Goal: Task Accomplishment & Management: Manage account settings

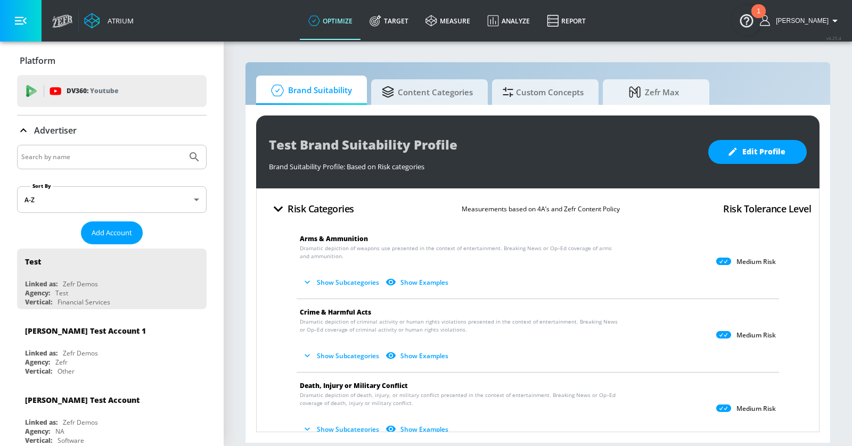
click at [69, 151] on input "Search by name" at bounding box center [101, 157] width 161 height 14
type input "lego"
click at [183, 145] on button "Submit Search" at bounding box center [194, 156] width 23 height 23
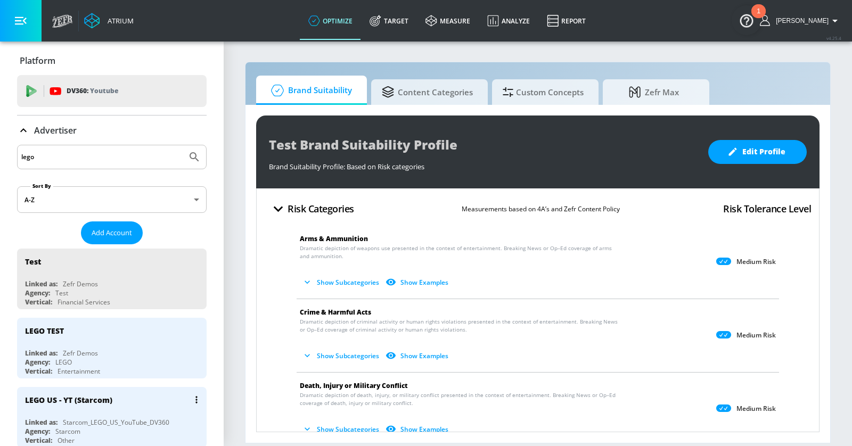
click at [122, 395] on div "LEGO US - YT (Starcom)" at bounding box center [114, 400] width 179 height 26
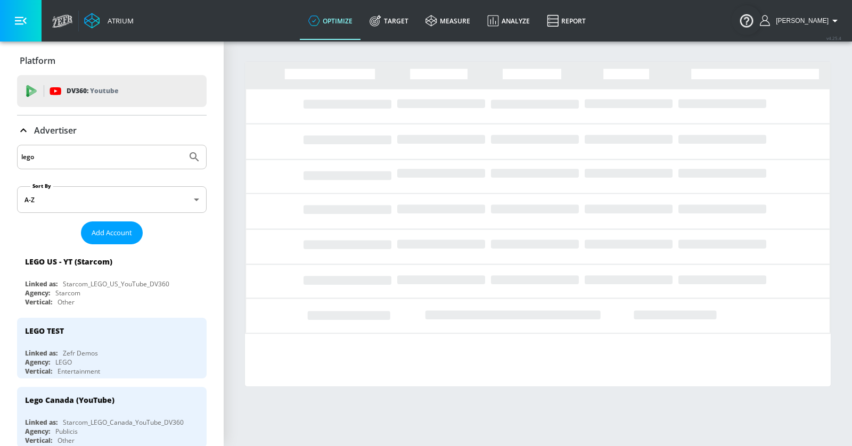
click at [14, 18] on button "button" at bounding box center [21, 21] width 42 height 42
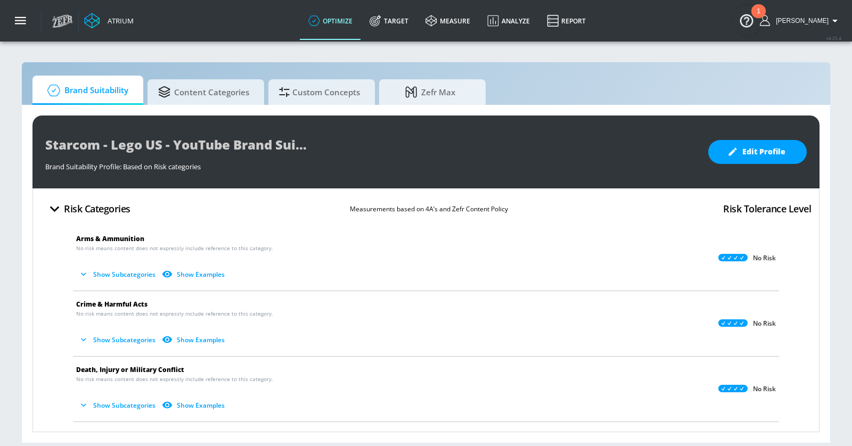
click at [410, 20] on link "Target" at bounding box center [389, 21] width 56 height 38
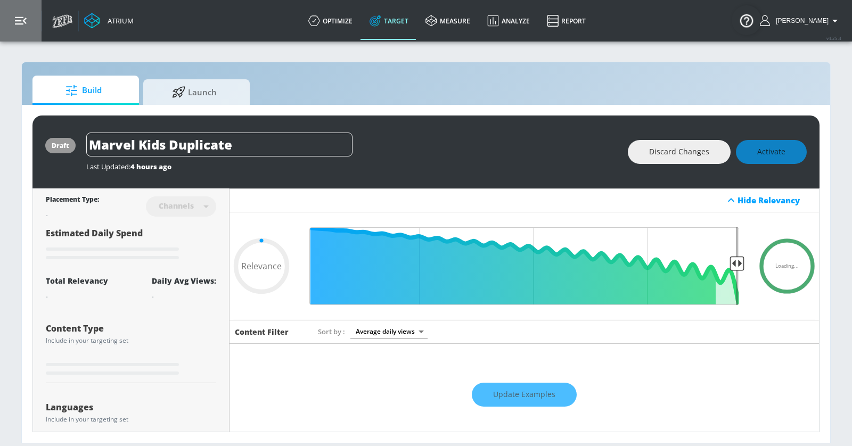
click at [30, 19] on button "button" at bounding box center [21, 21] width 42 height 42
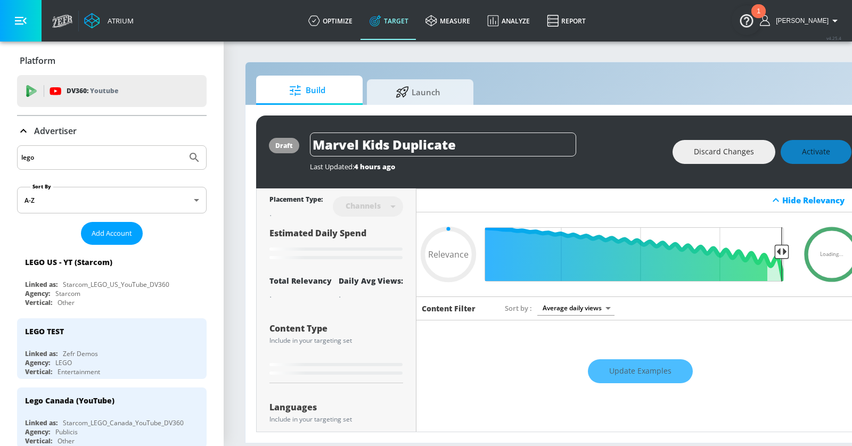
click at [22, 131] on icon at bounding box center [23, 131] width 13 height 13
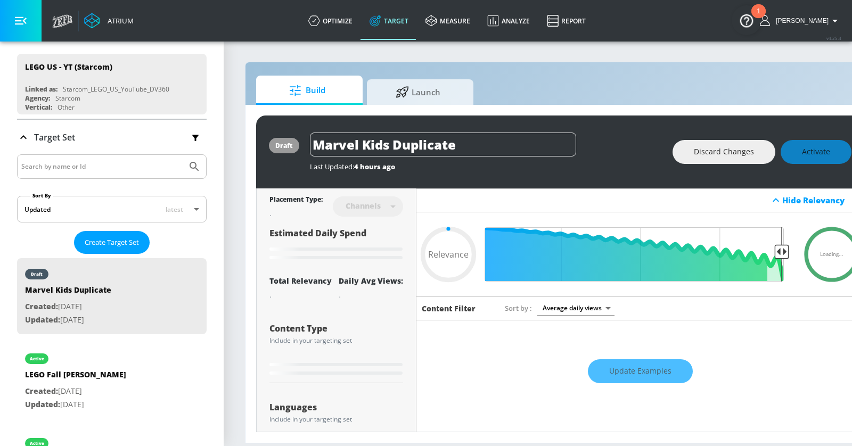
scroll to position [126, 0]
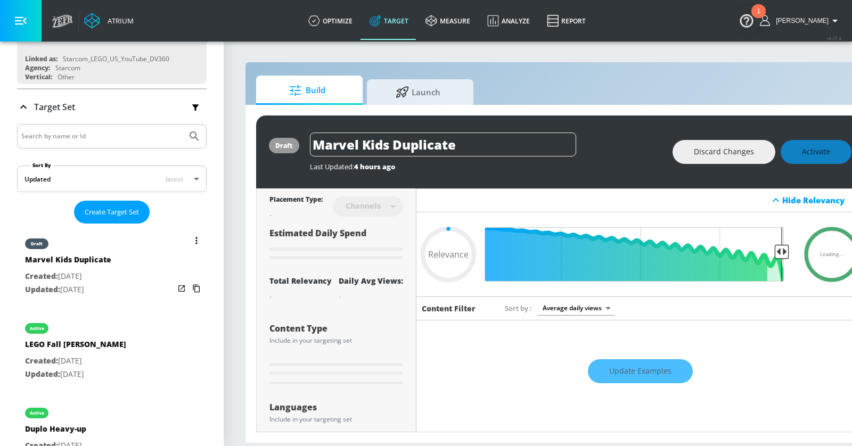
type input "0.61"
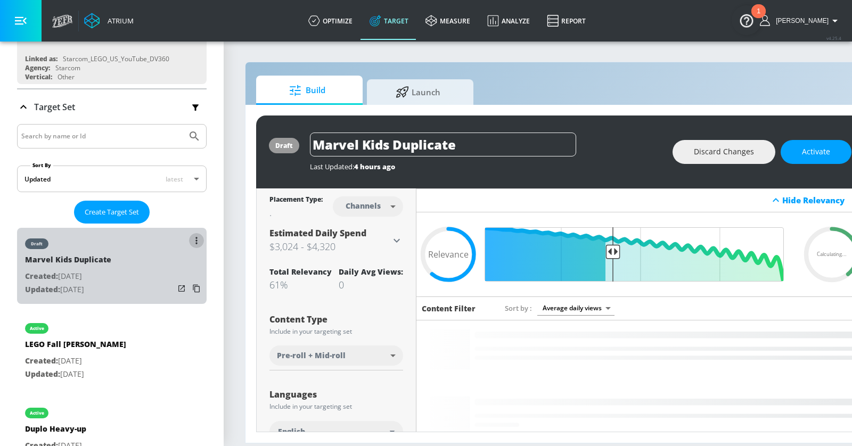
click at [194, 236] on button "list of Target Set" at bounding box center [196, 240] width 15 height 15
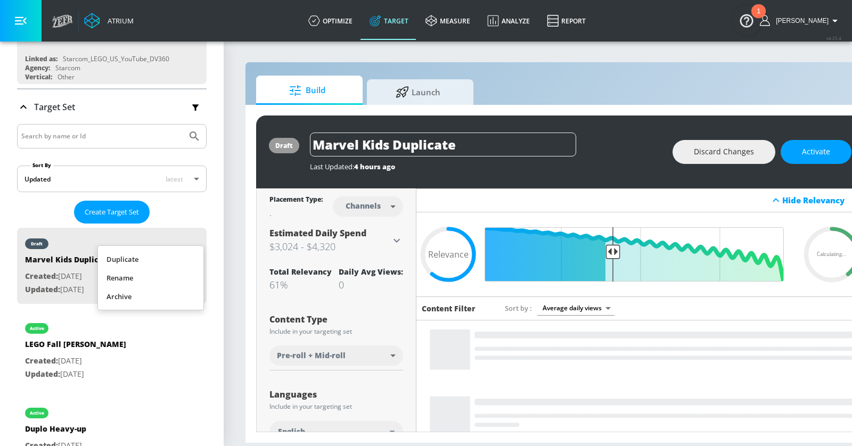
click at [157, 259] on li "Duplicate" at bounding box center [150, 259] width 105 height 19
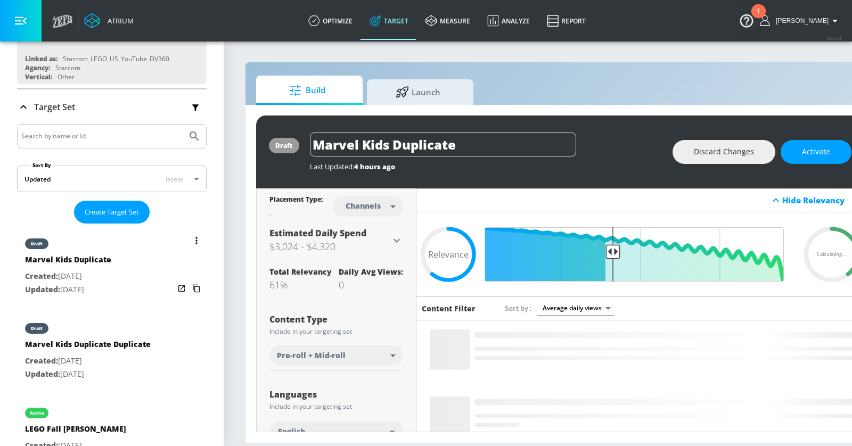
click at [198, 238] on button "list of Target Set" at bounding box center [196, 240] width 15 height 15
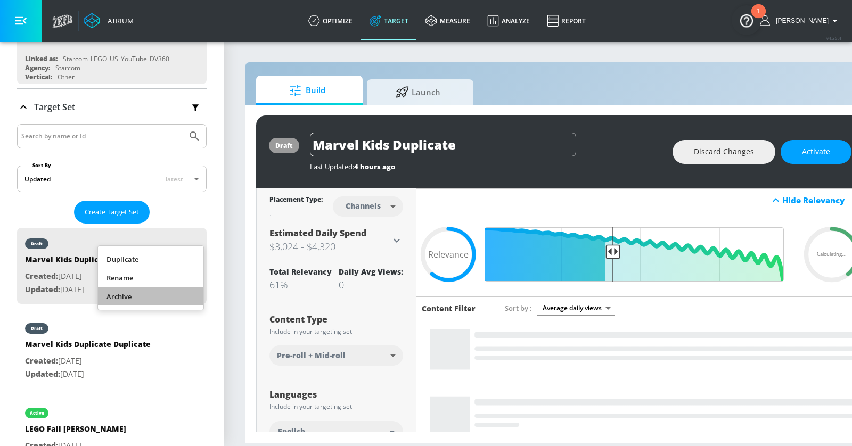
click at [143, 295] on li "Archive" at bounding box center [150, 297] width 105 height 19
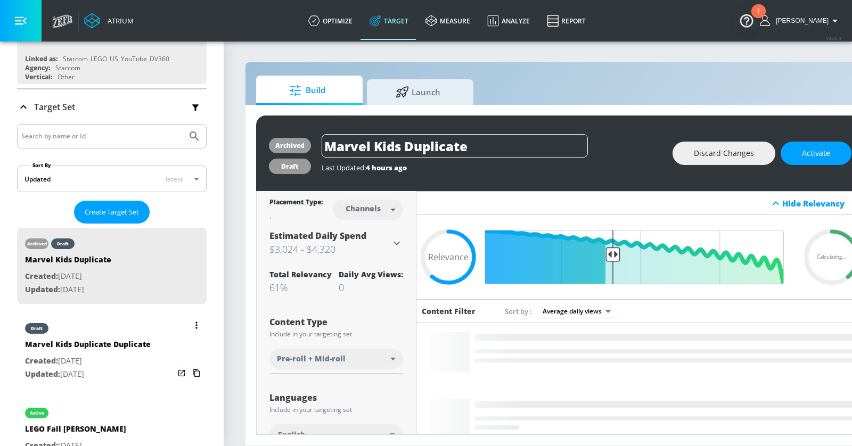
click at [200, 325] on button "list of Target Set" at bounding box center [196, 325] width 15 height 15
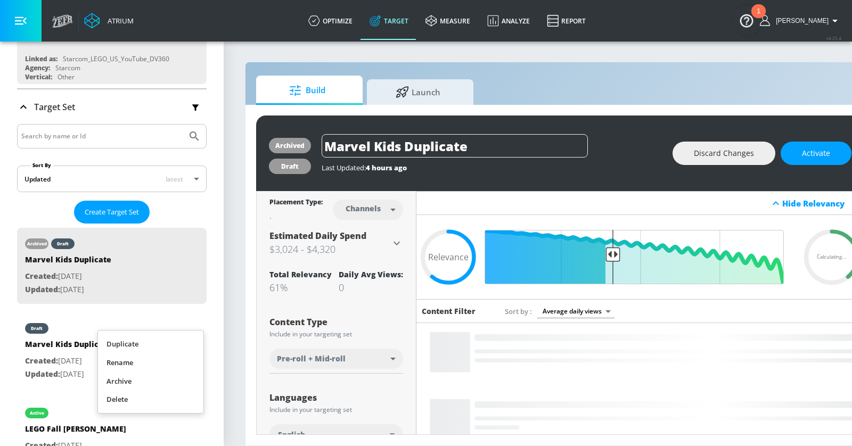
click at [145, 399] on li "Delete" at bounding box center [150, 399] width 105 height 19
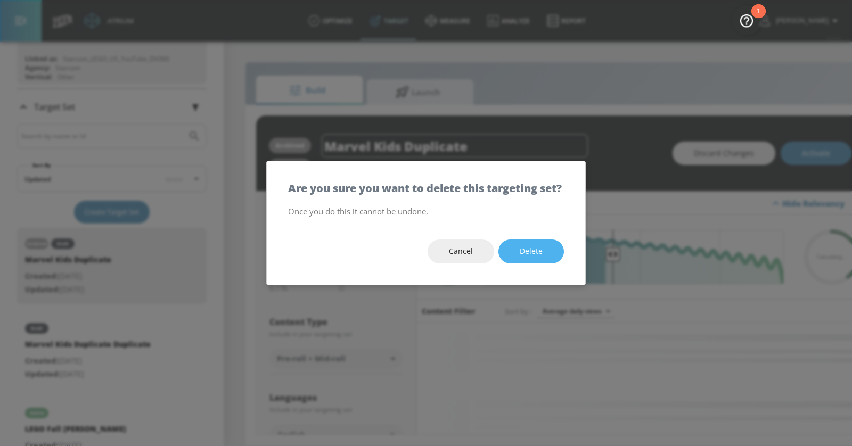
click at [518, 252] on button "Delete" at bounding box center [532, 252] width 66 height 24
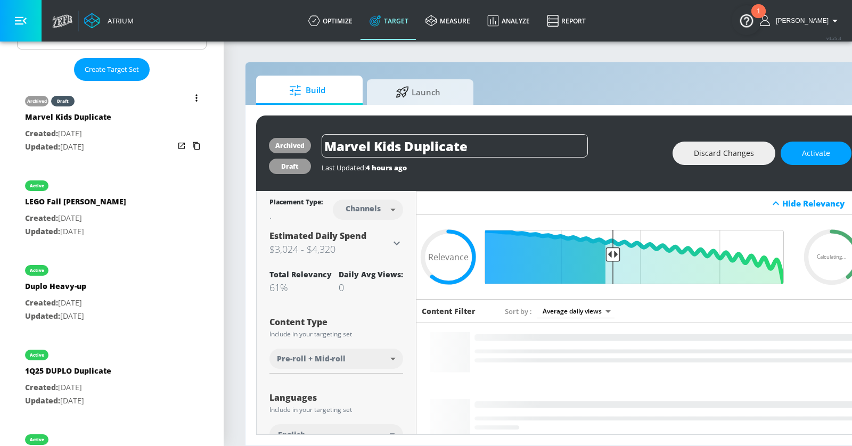
scroll to position [272, 0]
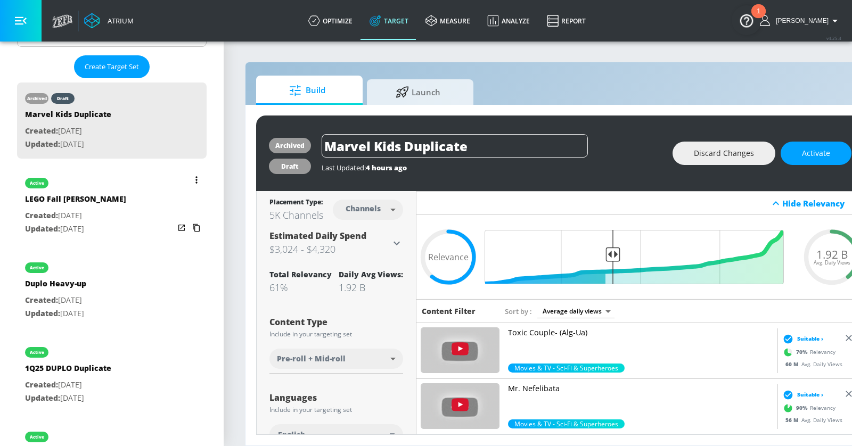
click at [148, 179] on div "active LEGO Fall Tom Holland Created: Sep. 11, 2025 Updated: Sep. 11, 2025" at bounding box center [112, 205] width 190 height 76
type input "LEGO Fall Tom Holland"
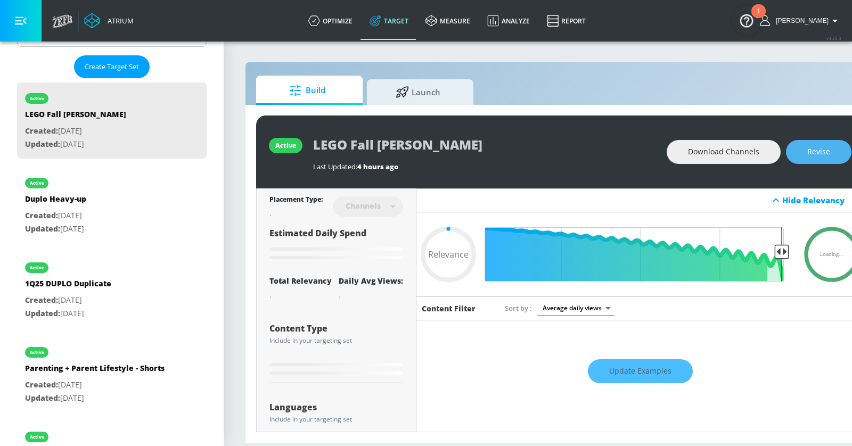
click at [802, 148] on button "Revise" at bounding box center [819, 152] width 66 height 24
type input "0.05"
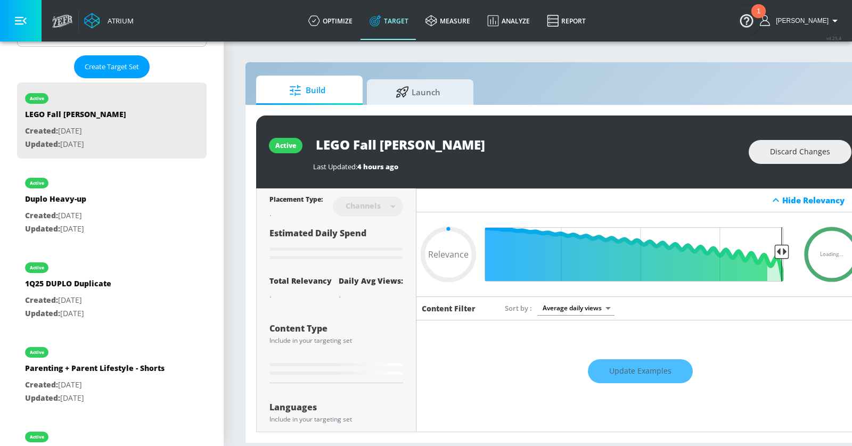
click at [508, 145] on input "LEGO Fall Tom Holland" at bounding box center [446, 145] width 266 height 24
type input "LEGO Fall Tom Holland"
type input "0.05"
type input "LEGO Fall Tom Holland S"
type input "0.05"
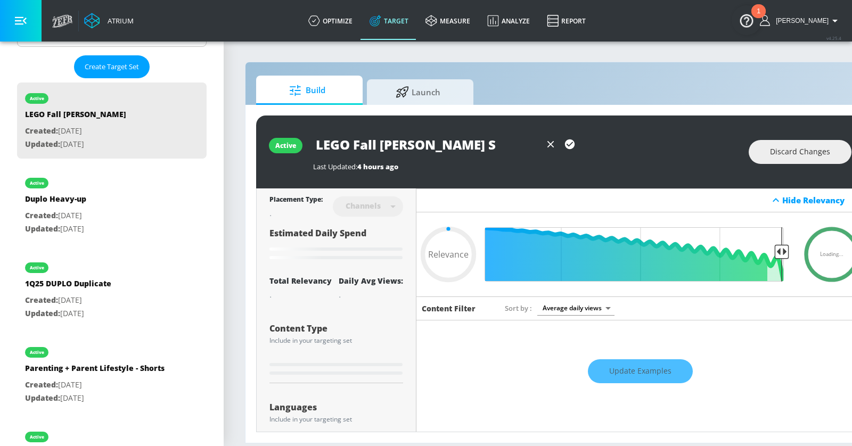
type input "LEGO Fall Tom Holland St"
type input "0.05"
type input "LEGO Fall Tom Holland Sta"
type input "0.05"
type input "LEGO Fall Tom Holland Stan"
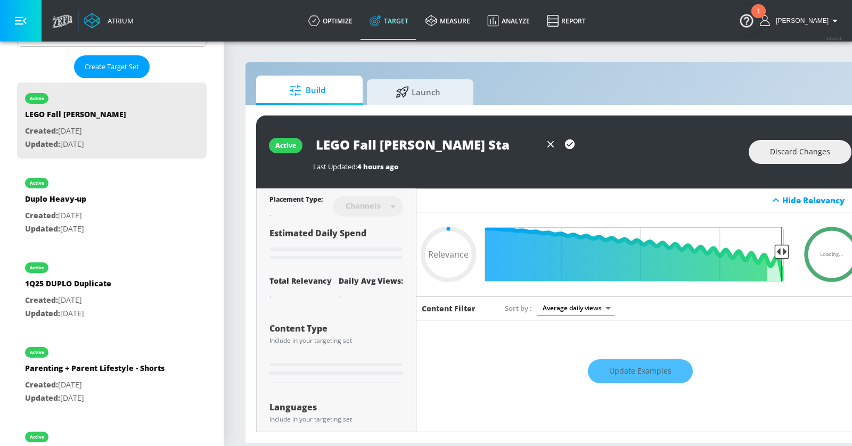
type input "0.05"
type input "LEGO Fall Tom Holland Stand"
type input "0.05"
type input "LEGO Fall Tom Holland Standa"
type input "0.05"
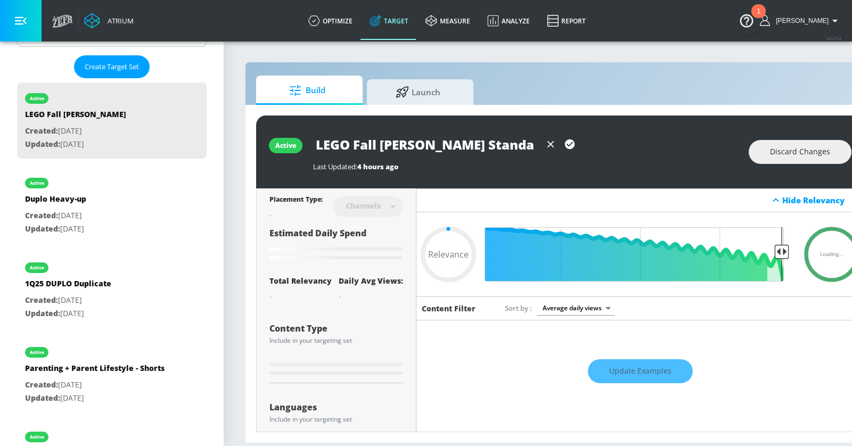
type input "LEGO Fall Tom Holland Standar"
type input "0.05"
type input "LEGO Fall [PERSON_NAME] Standard"
type input "0.05"
type input "LEGO Fall [PERSON_NAME] Standard"
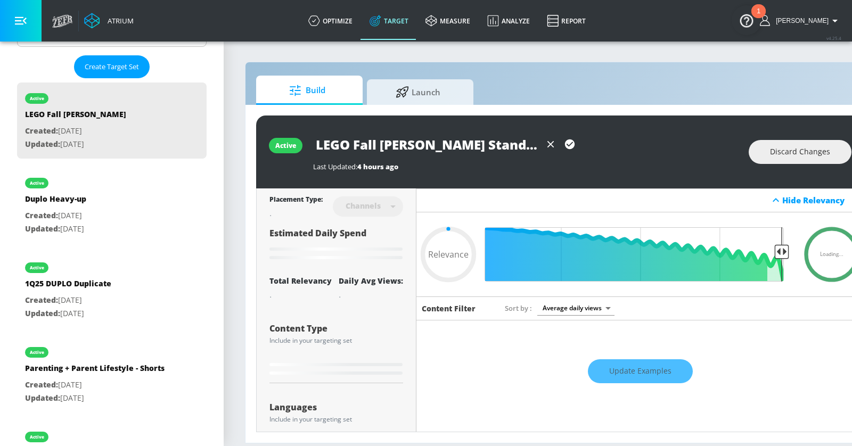
click at [565, 142] on icon "button" at bounding box center [570, 144] width 12 height 12
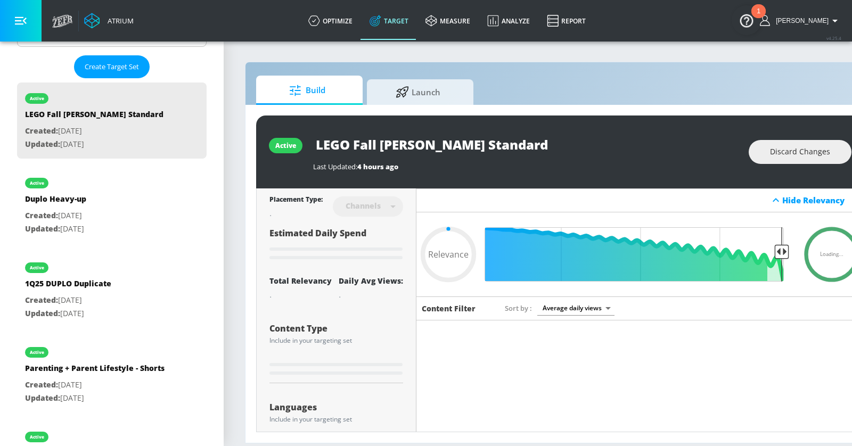
type input "0.05"
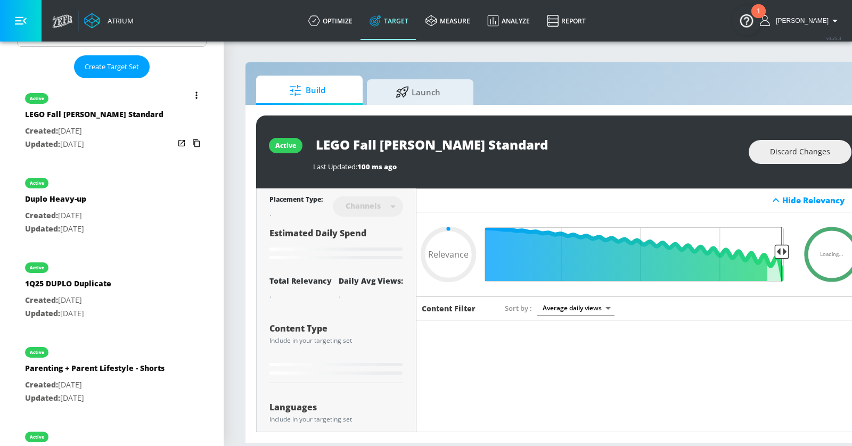
click at [196, 93] on icon "list of Target Set" at bounding box center [196, 95] width 2 height 7
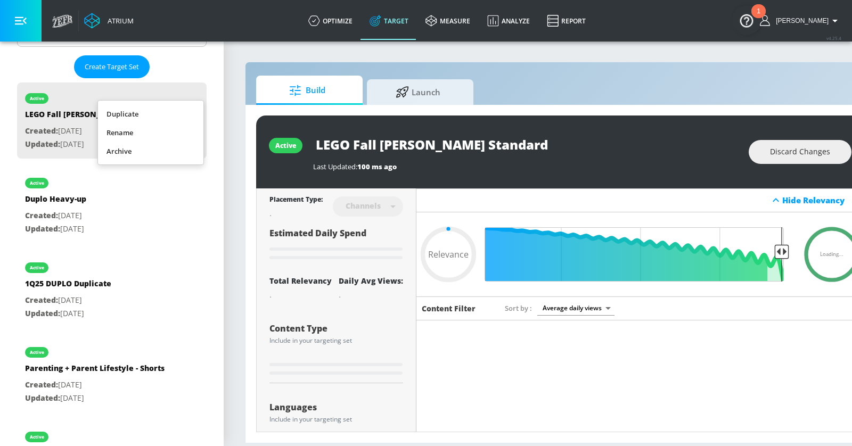
click at [68, 124] on div at bounding box center [426, 223] width 852 height 446
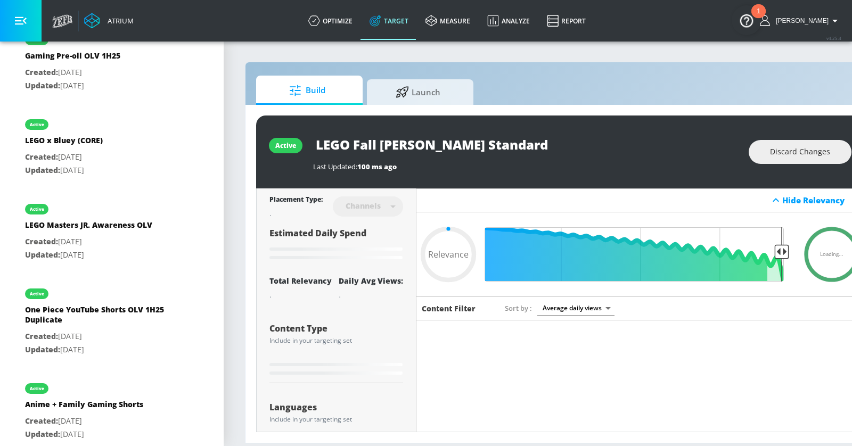
scroll to position [845, 0]
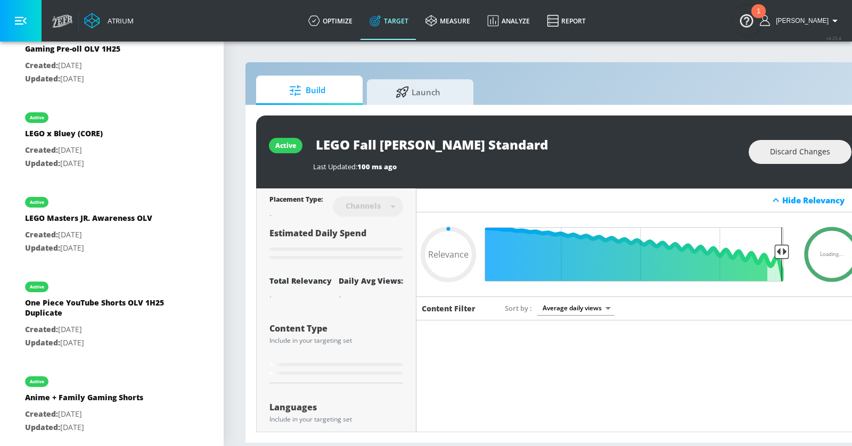
click at [134, 315] on div "One Piece YouTube Shorts OLV 1H25 Duplicate" at bounding box center [99, 311] width 149 height 26
type input "One Piece YouTube Shorts OLV 1H25 Duplicate"
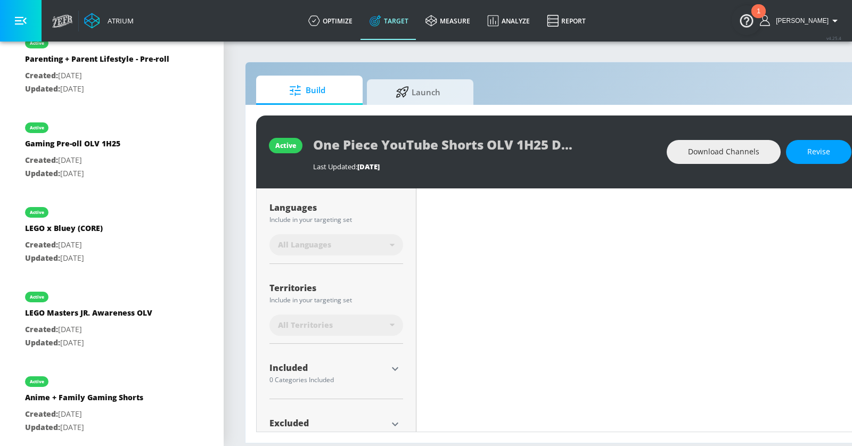
scroll to position [229, 0]
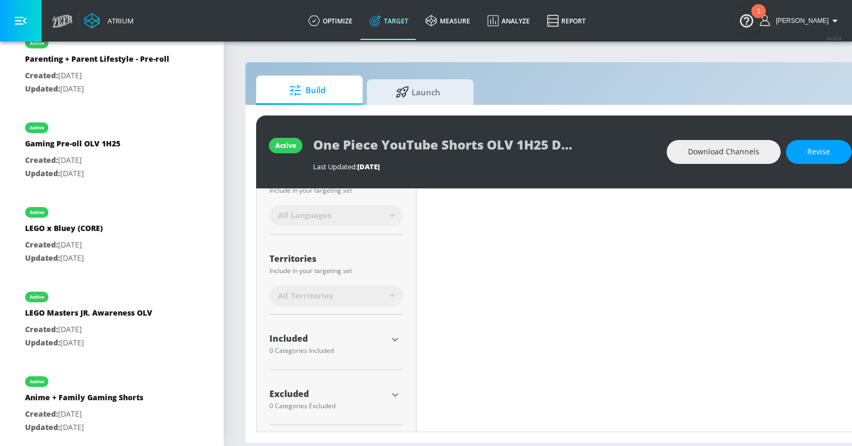
type input "0.58"
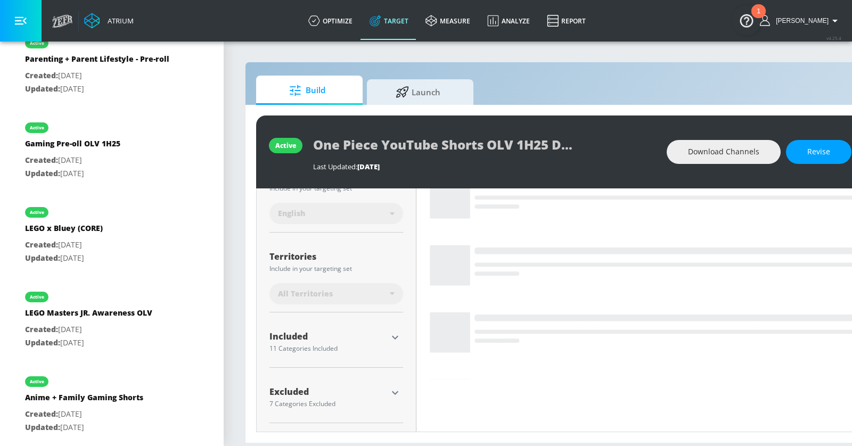
scroll to position [217, 0]
click at [395, 336] on icon "button" at bounding box center [395, 339] width 13 height 13
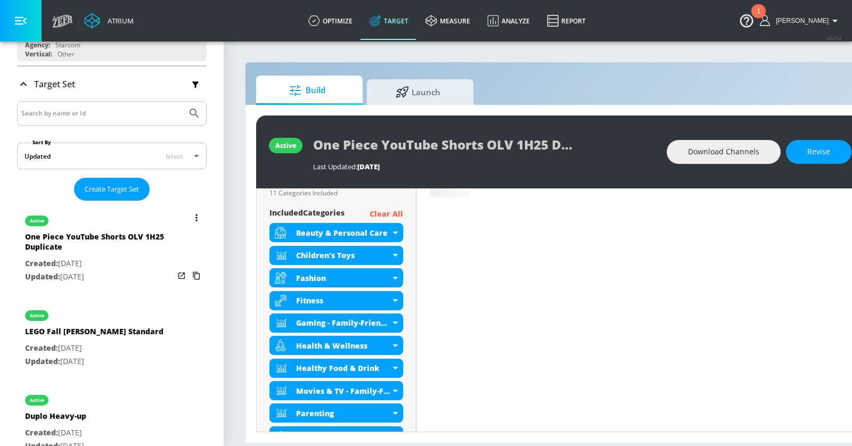
scroll to position [159, 0]
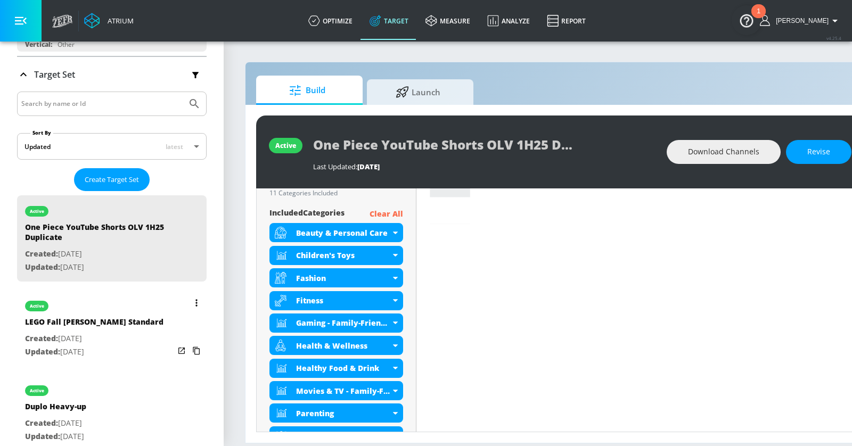
click at [126, 346] on p "Updated: Sep. 11, 2025" at bounding box center [94, 352] width 138 height 13
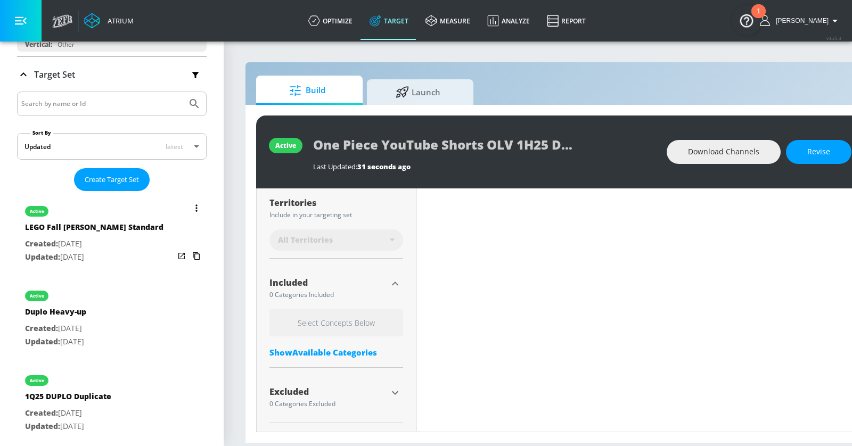
type input "LEGO Fall [PERSON_NAME] Standard"
type input "0.05"
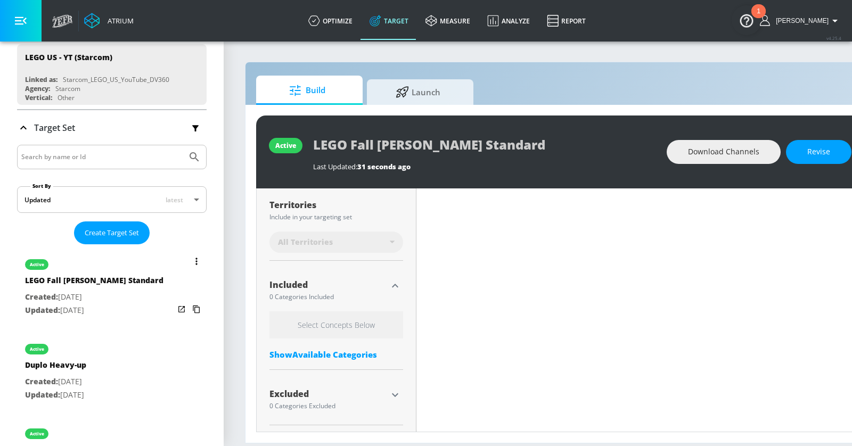
scroll to position [72, 0]
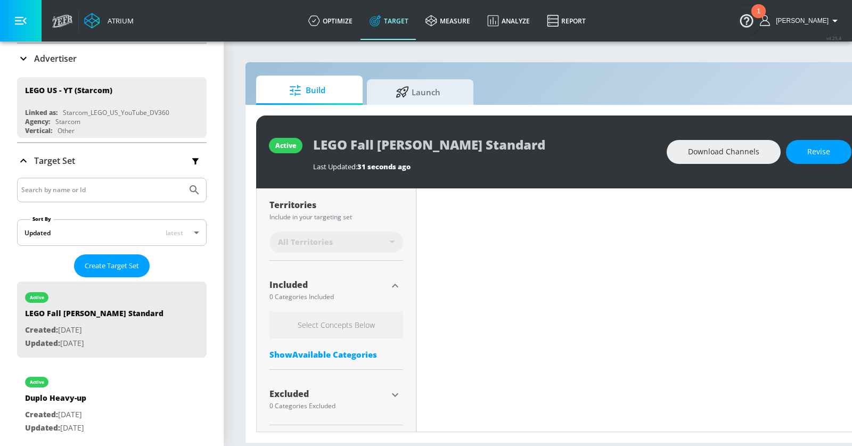
click at [88, 184] on input "Search by name or Id" at bounding box center [101, 190] width 161 height 14
click at [183, 178] on button "Submit Search" at bounding box center [194, 189] width 23 height 23
click at [83, 184] on input "dup" at bounding box center [101, 190] width 161 height 14
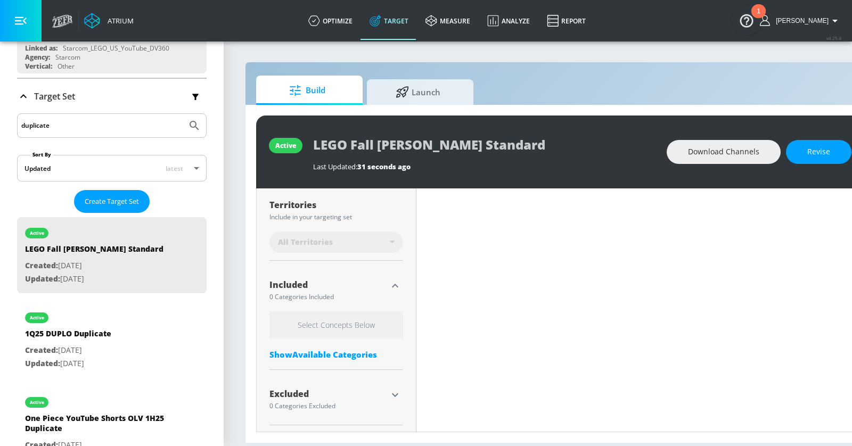
click at [183, 114] on button "Submit Search" at bounding box center [194, 125] width 23 height 23
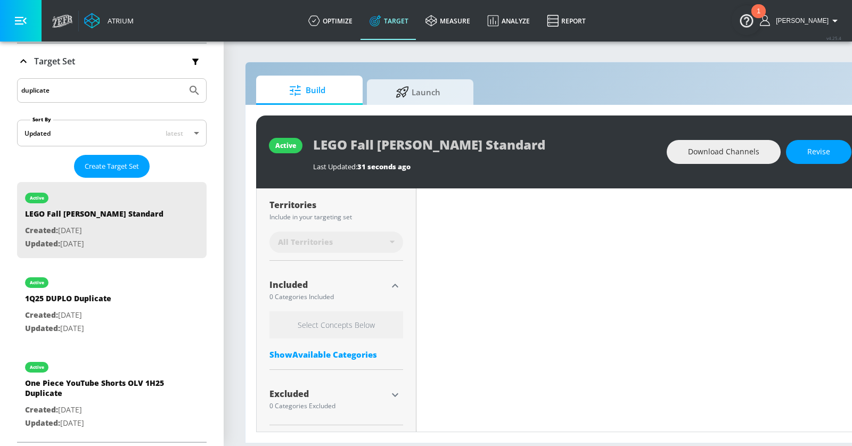
drag, startPoint x: 67, startPoint y: 86, endPoint x: 0, endPoint y: 86, distance: 67.1
click at [0, 86] on div "Platform DV360: Youtube DV360: Youtube Advertiser lego Sort By A-Z asc ​ Add Ac…" at bounding box center [112, 159] width 224 height 578
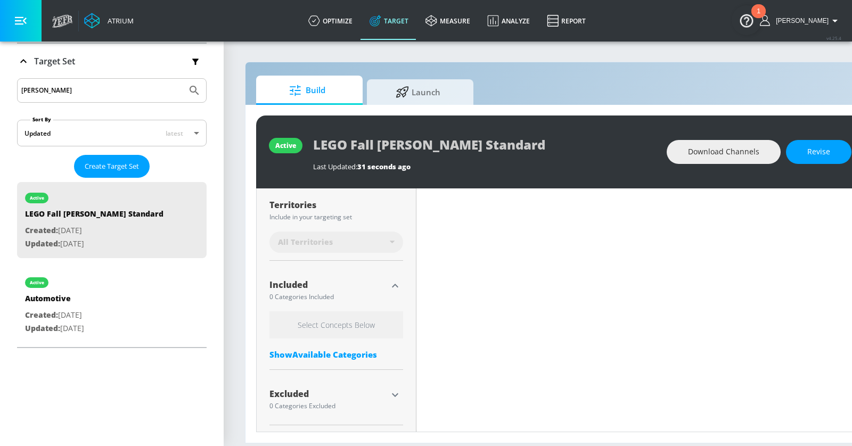
type input "tom"
click at [183, 79] on button "Submit Search" at bounding box center [194, 90] width 23 height 23
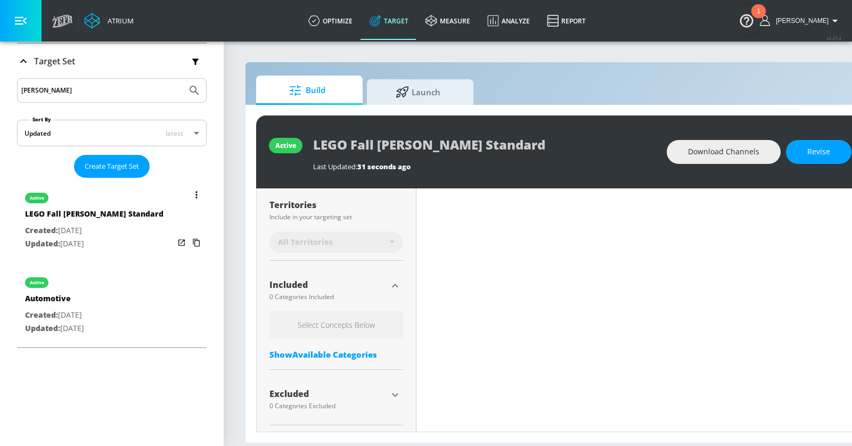
click at [197, 193] on icon "list of Target Set" at bounding box center [196, 194] width 2 height 7
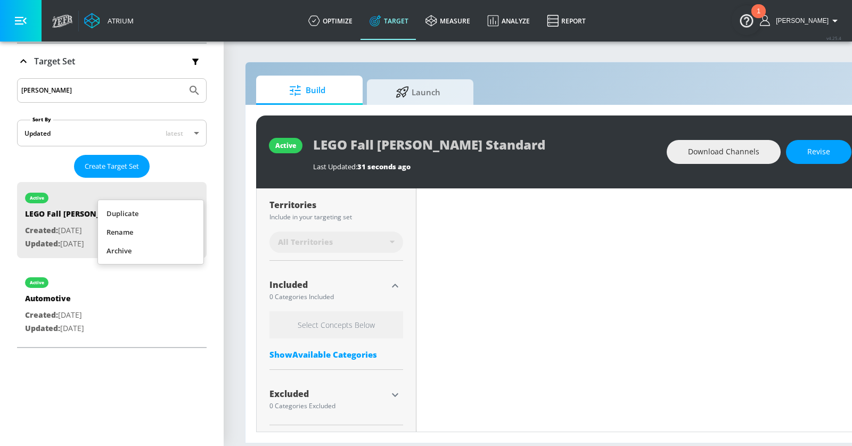
click at [165, 213] on li "Duplicate" at bounding box center [150, 214] width 105 height 19
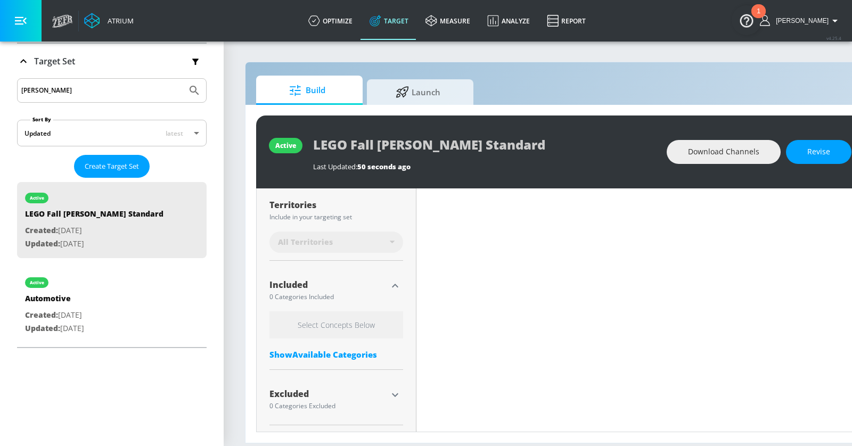
type input "0.05"
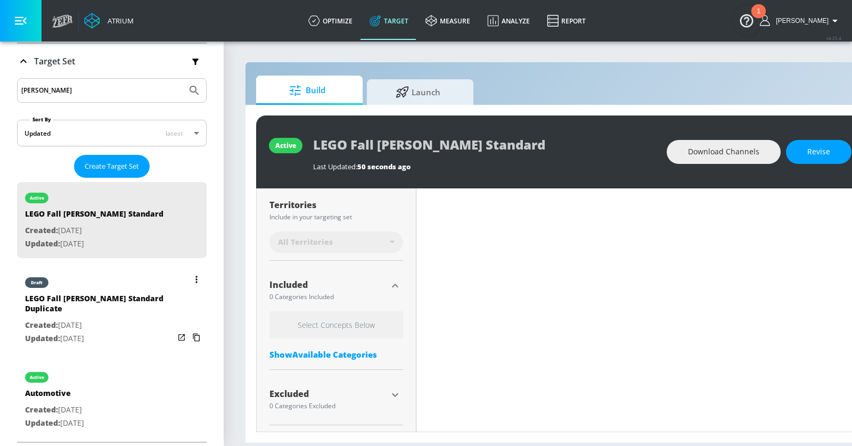
click at [131, 312] on div "LEGO Fall [PERSON_NAME] Standard Duplicate" at bounding box center [99, 306] width 149 height 26
type input "LEGO Fall [PERSON_NAME] Standard Duplicate"
type input "0.05"
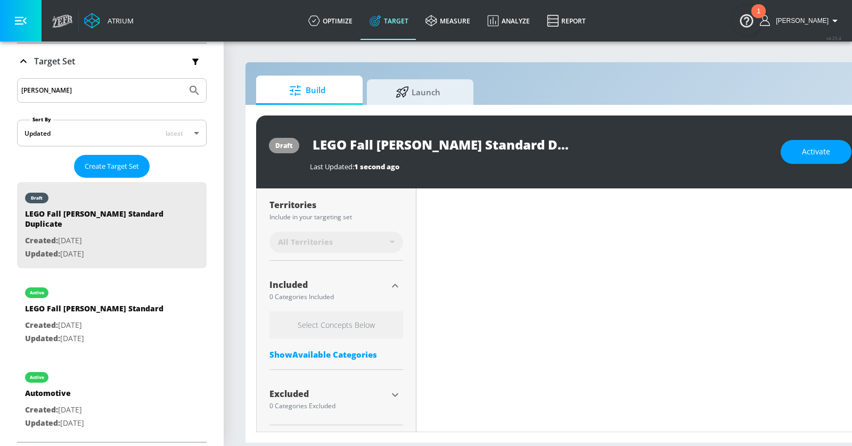
scroll to position [0, 15]
drag, startPoint x: 376, startPoint y: 143, endPoint x: 652, endPoint y: 143, distance: 276.4
click at [652, 143] on div "LEGO Fall [PERSON_NAME] Standard Duplicate" at bounding box center [540, 145] width 460 height 24
type input "LEGO Fall S"
type input "0.05"
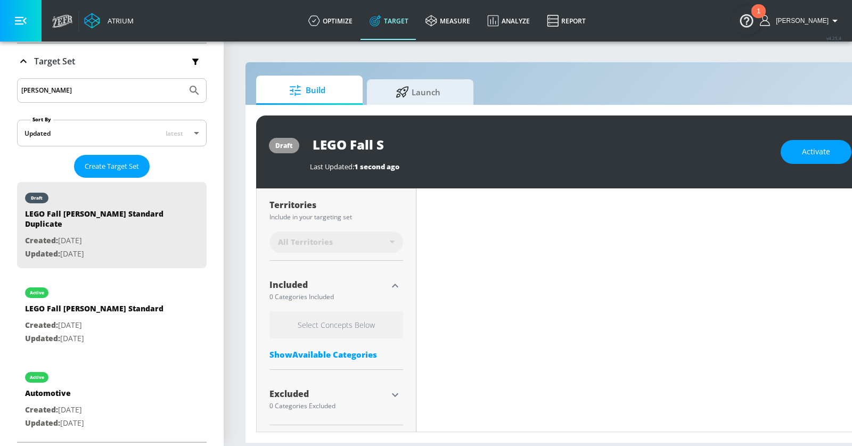
type input "LEGO Fall Sh"
type input "0.05"
type input "LEGO Fall Sho"
type input "0.05"
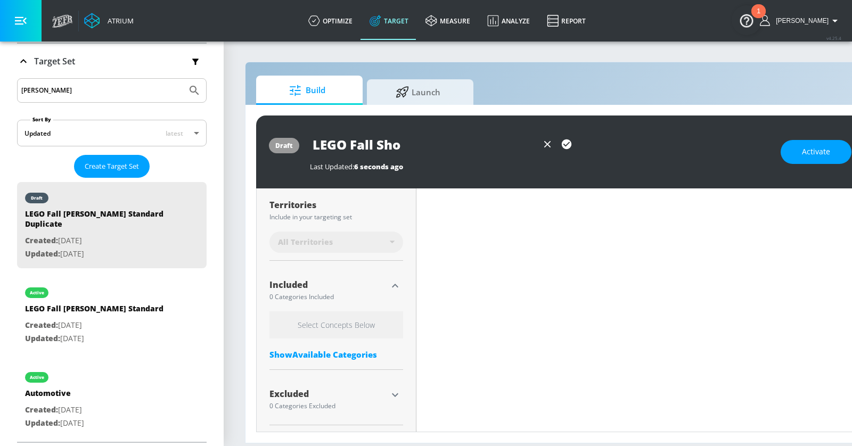
type input "LEGO Fall Shor"
type input "0.05"
type input "LEGO Fall Short"
type input "0.05"
type input "LEGO Fall Shorts"
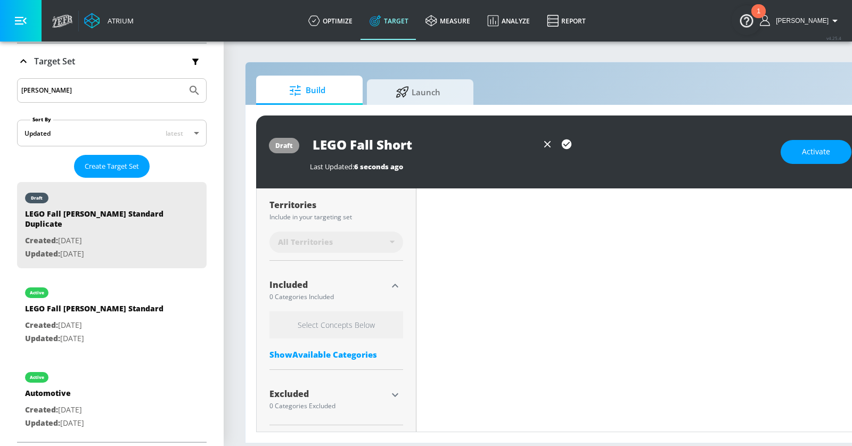
type input "0.05"
type input "LEGO Fall Shorts"
click at [568, 142] on icon "button" at bounding box center [567, 145] width 10 height 10
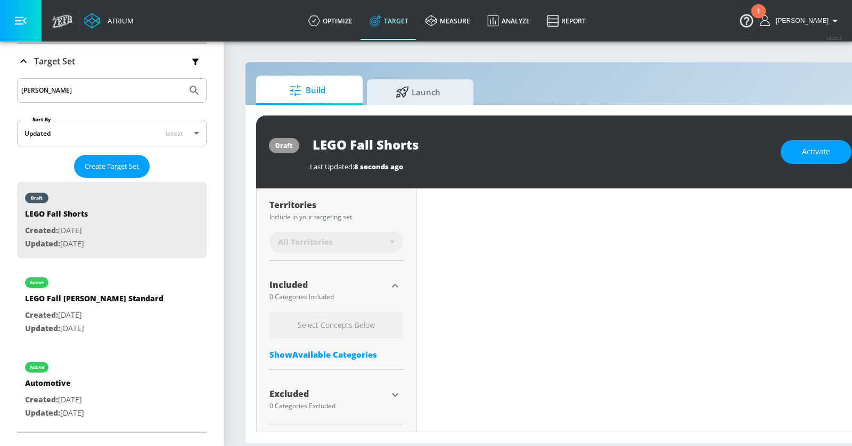
type input "0.05"
click at [23, 24] on icon "button" at bounding box center [21, 21] width 12 height 12
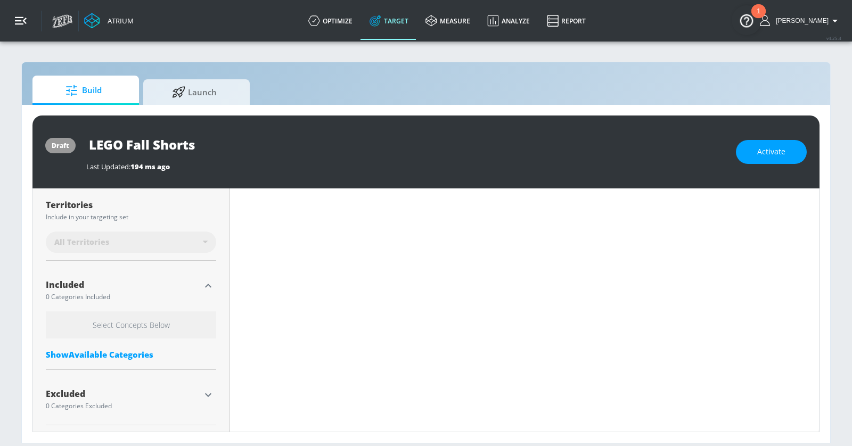
scroll to position [283, 0]
type input "LEGO Fall [PERSON_NAME] Standard Duplicate"
type input "0.66"
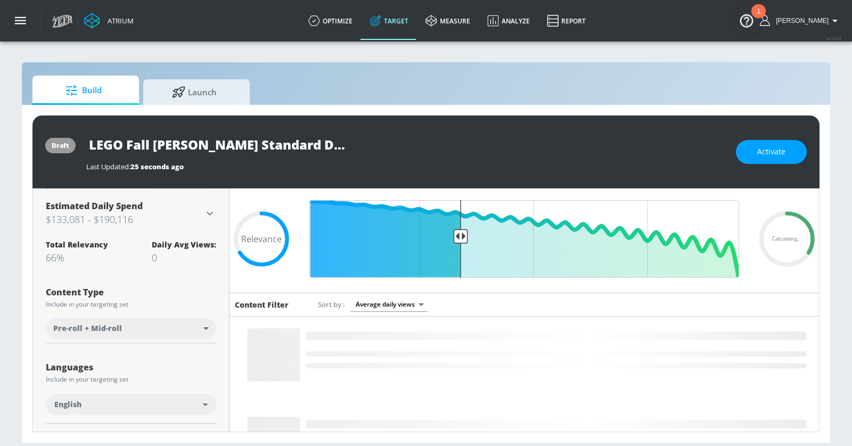
scroll to position [48, 0]
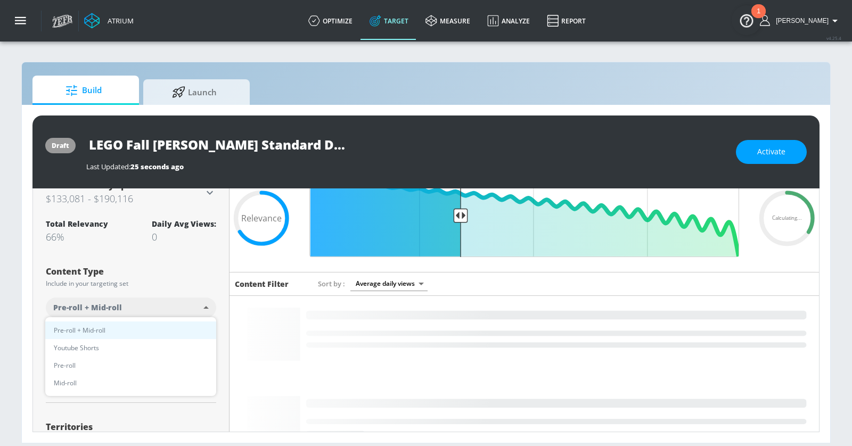
click at [168, 300] on body "Atrium optimize Target measure Analyze Report optimize Target measure Analyze R…" at bounding box center [426, 223] width 852 height 446
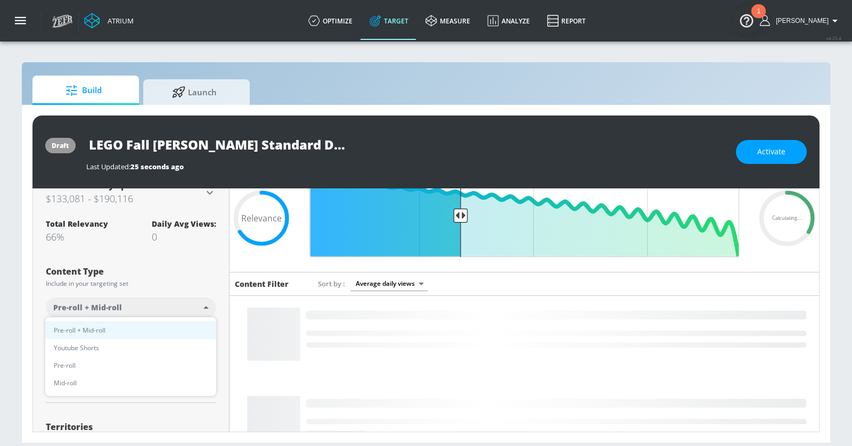
click at [116, 349] on li "Youtube Shorts" at bounding box center [130, 348] width 171 height 18
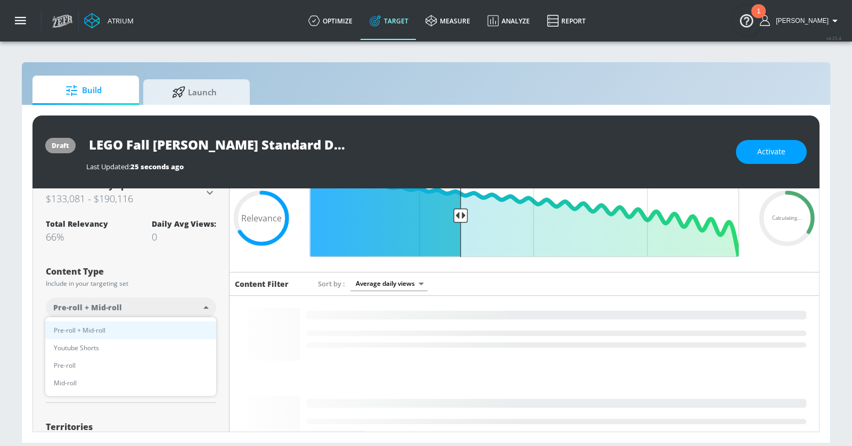
type input "short_video"
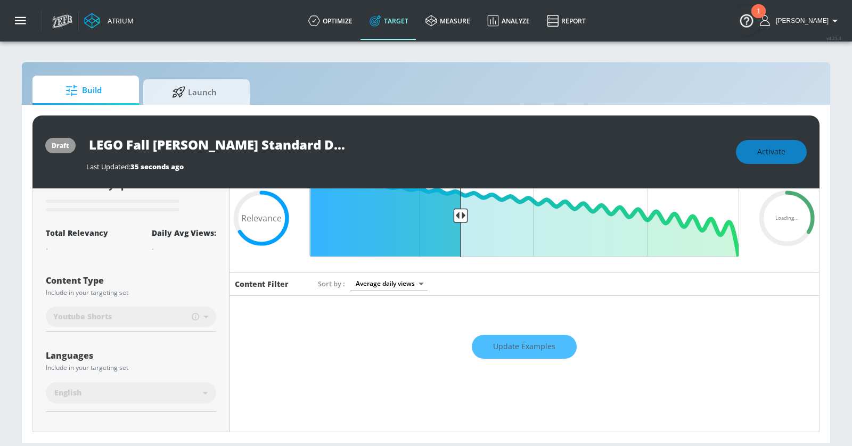
scroll to position [36, 0]
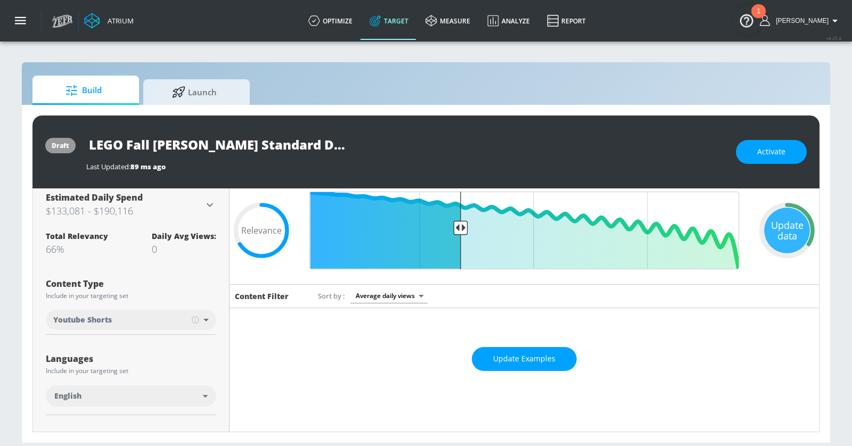
click at [234, 306] on div "Content Filter Sort by Average daily views avg_daily_views_last_7_days" at bounding box center [525, 296] width 590 height 24
click at [799, 143] on button "Activate" at bounding box center [771, 152] width 71 height 24
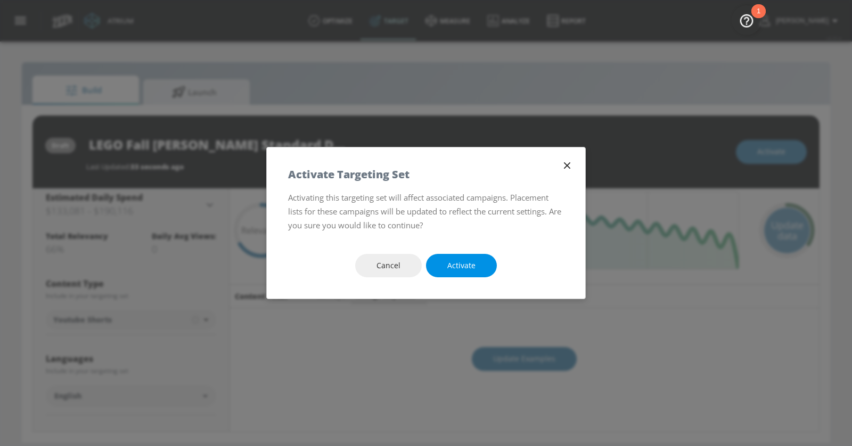
click at [473, 262] on span "Activate" at bounding box center [461, 265] width 28 height 13
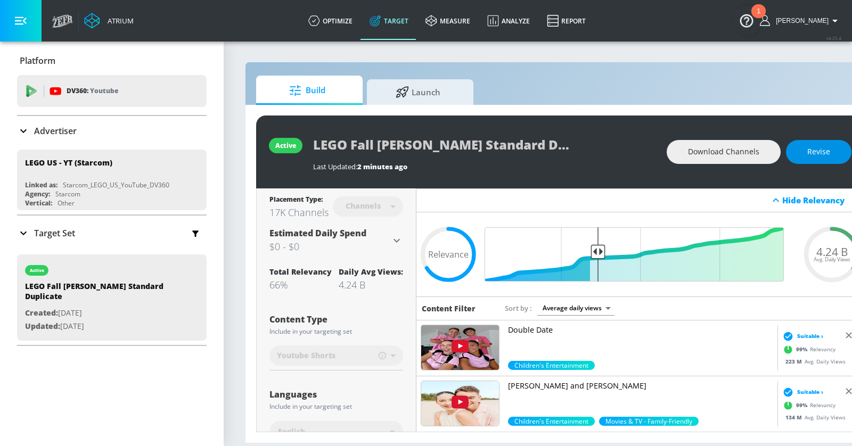
click at [799, 163] on button "Revise" at bounding box center [819, 152] width 66 height 24
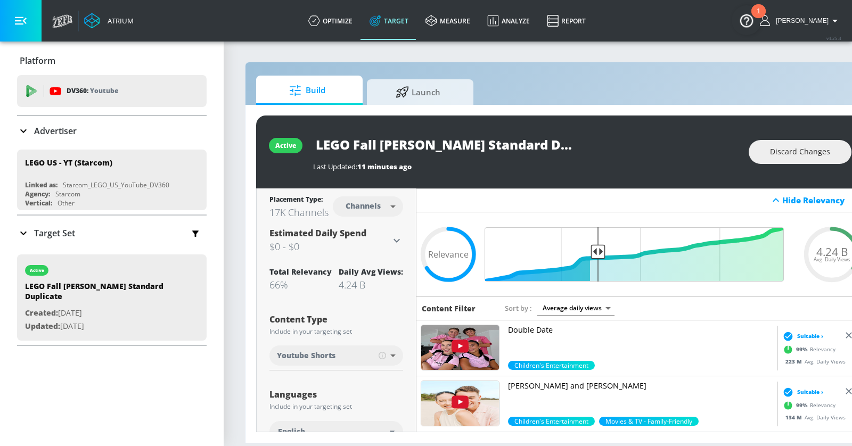
scroll to position [0, 15]
drag, startPoint x: 379, startPoint y: 146, endPoint x: 674, endPoint y: 146, distance: 295.1
click at [675, 146] on div "LEGO Fall [PERSON_NAME] Standard Duplicate" at bounding box center [525, 145] width 425 height 24
type input "LEGO Fall Shorts"
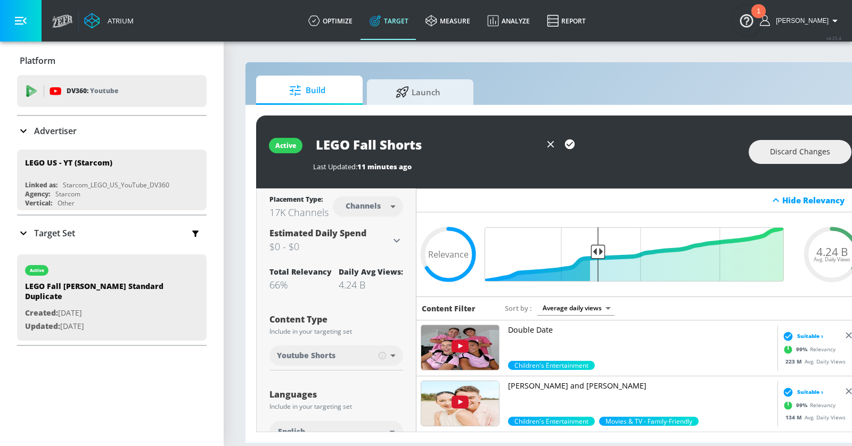
click at [567, 143] on icon "button" at bounding box center [570, 145] width 10 height 10
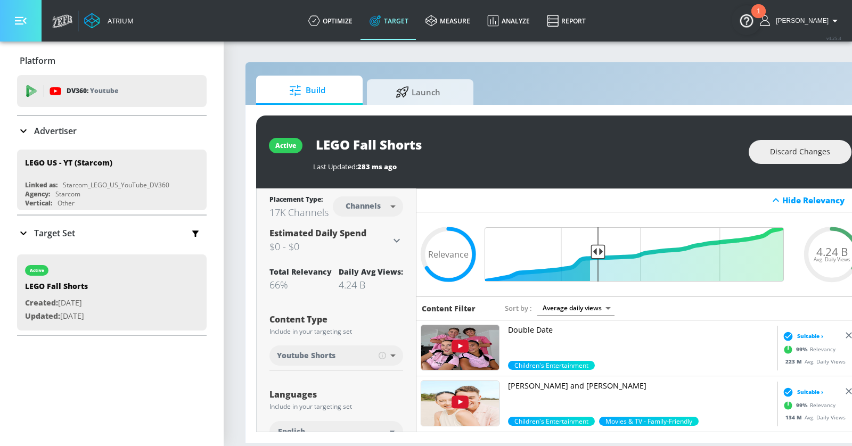
click at [29, 23] on button "button" at bounding box center [21, 21] width 42 height 42
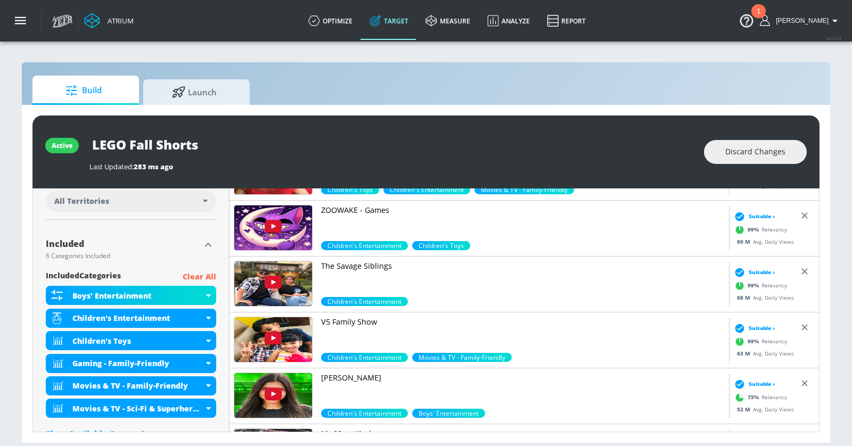
scroll to position [322, 0]
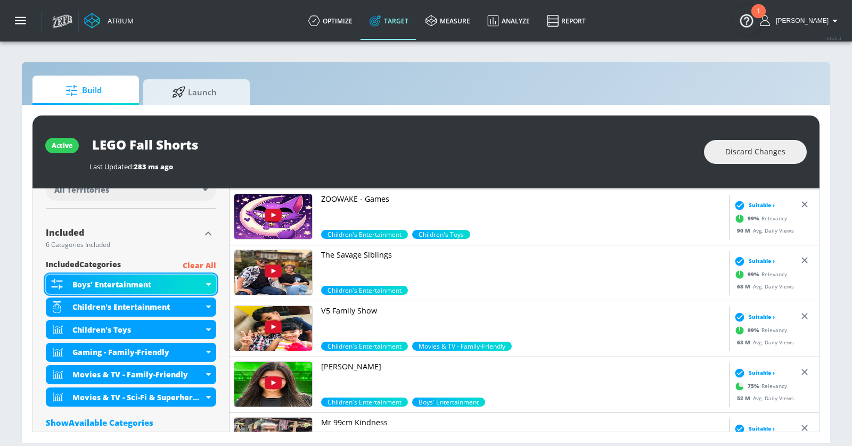
click at [209, 284] on div "Boys' Entertainment" at bounding box center [131, 284] width 170 height 19
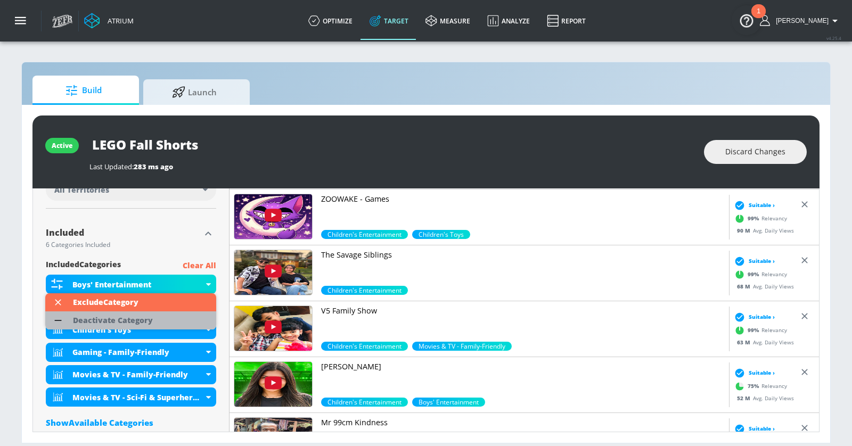
click at [174, 321] on li "Deactivate Category" at bounding box center [130, 321] width 171 height 18
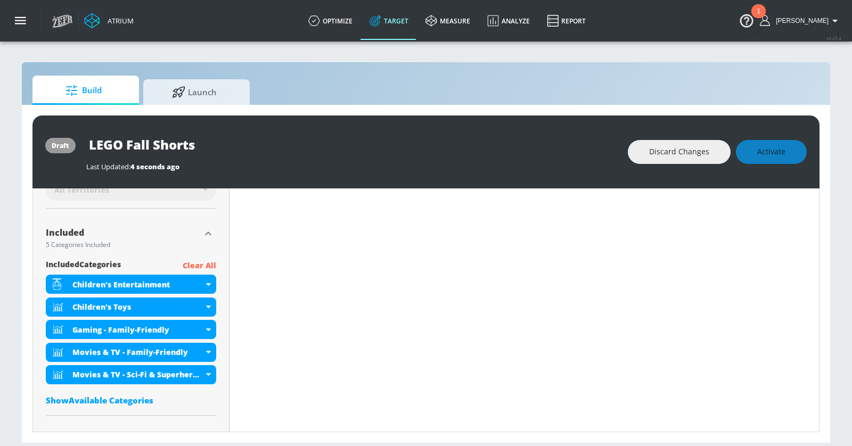
click at [141, 400] on div "Show Available Categories" at bounding box center [131, 400] width 170 height 11
click at [130, 416] on input "Sort By" at bounding box center [124, 421] width 156 height 21
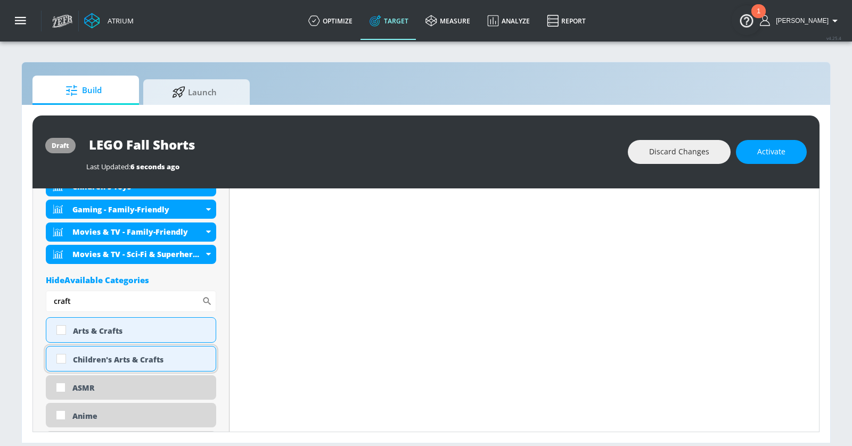
scroll to position [434, 0]
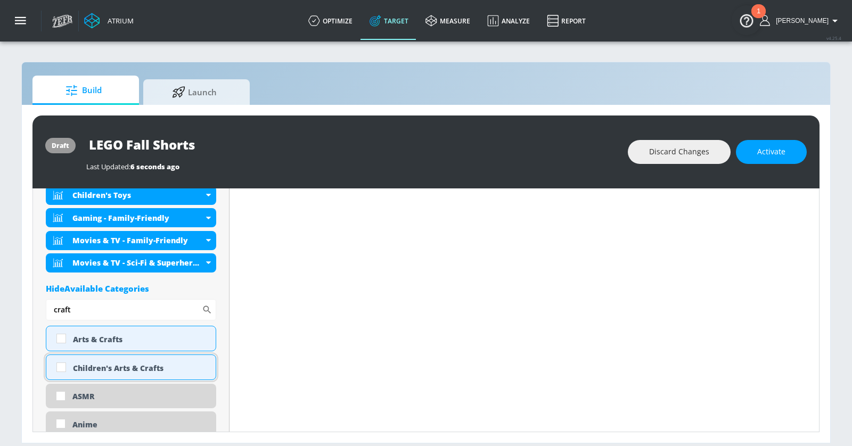
type input "craft"
click at [131, 367] on div "Children's Arts & Crafts" at bounding box center [140, 368] width 135 height 10
checkbox input "true"
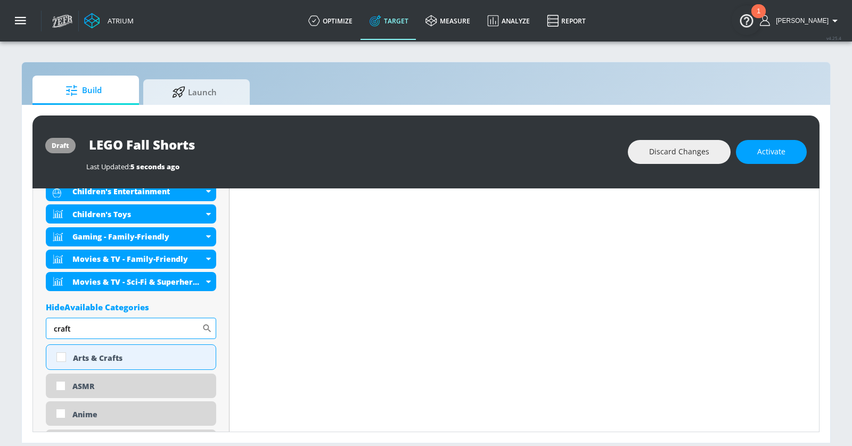
scroll to position [429, 0]
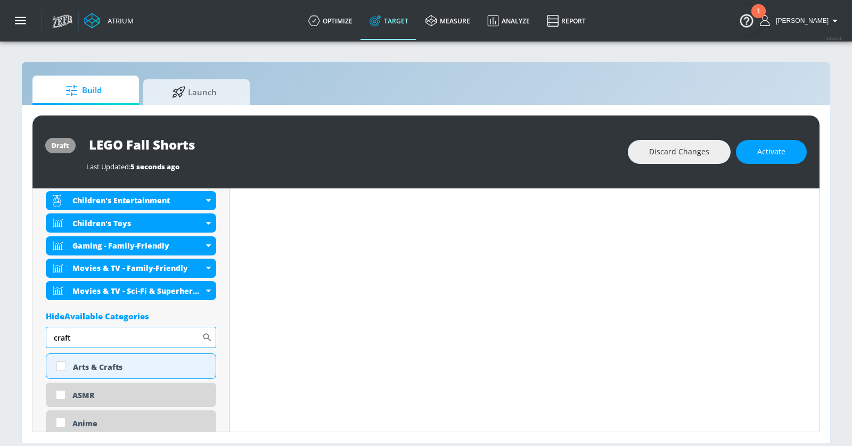
click at [103, 333] on input "craft" at bounding box center [124, 337] width 156 height 21
type input "parenting"
click at [101, 363] on div "Parenting" at bounding box center [140, 367] width 135 height 10
checkbox input "true"
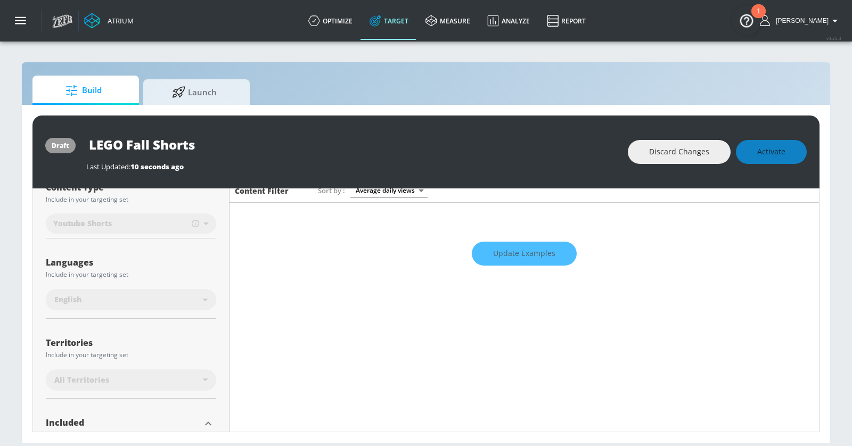
scroll to position [0, 0]
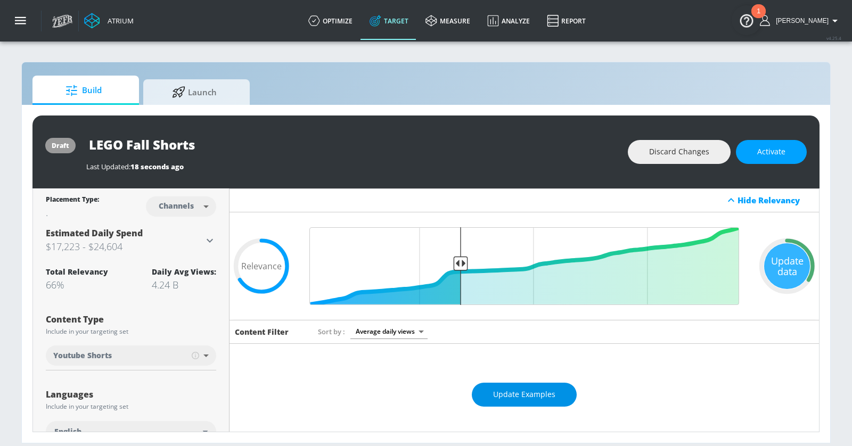
click at [543, 392] on span "Update Examples" at bounding box center [524, 394] width 62 height 13
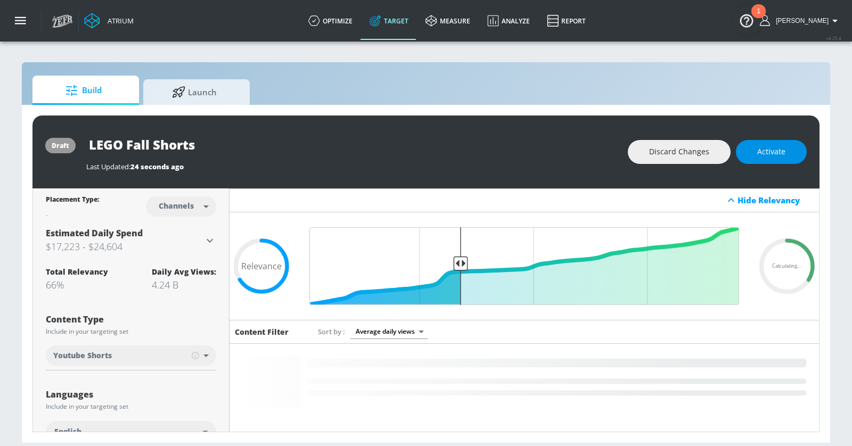
click at [764, 147] on span "Activate" at bounding box center [771, 151] width 28 height 13
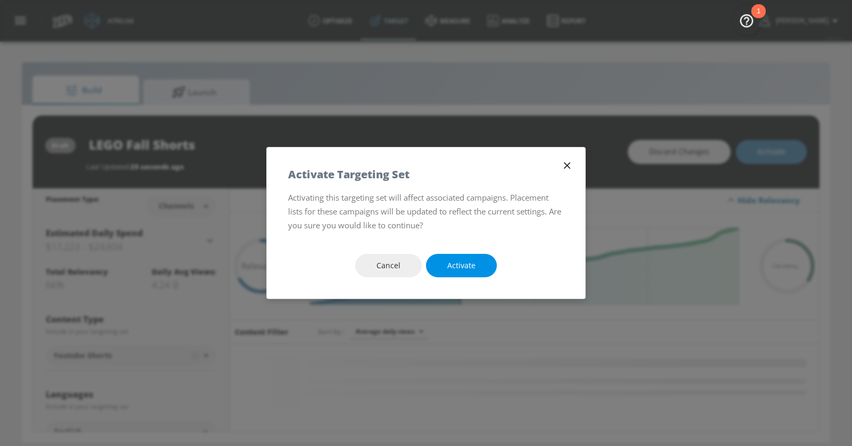
click at [485, 266] on button "Activate" at bounding box center [461, 266] width 71 height 24
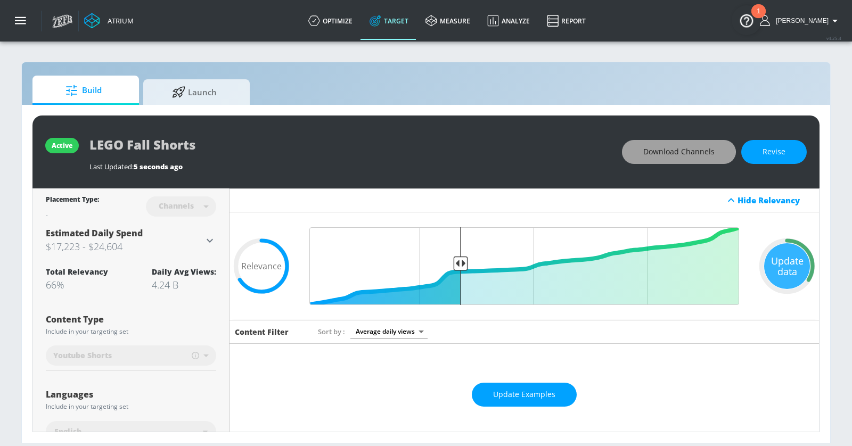
click at [670, 154] on span "Download Channels" at bounding box center [678, 151] width 71 height 13
click at [24, 20] on icon "button" at bounding box center [21, 21] width 12 height 8
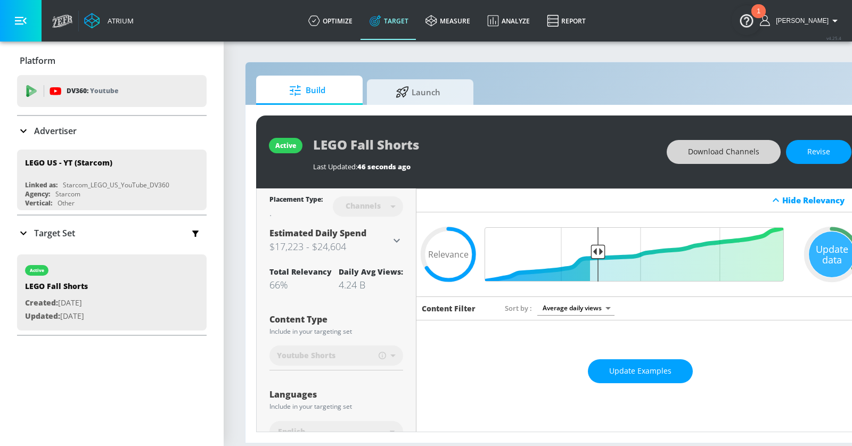
click at [59, 233] on p "Target Set" at bounding box center [54, 233] width 41 height 12
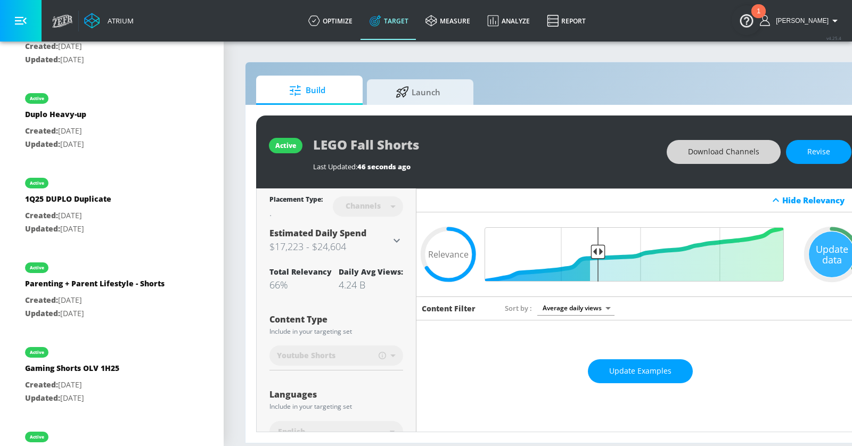
scroll to position [481, 0]
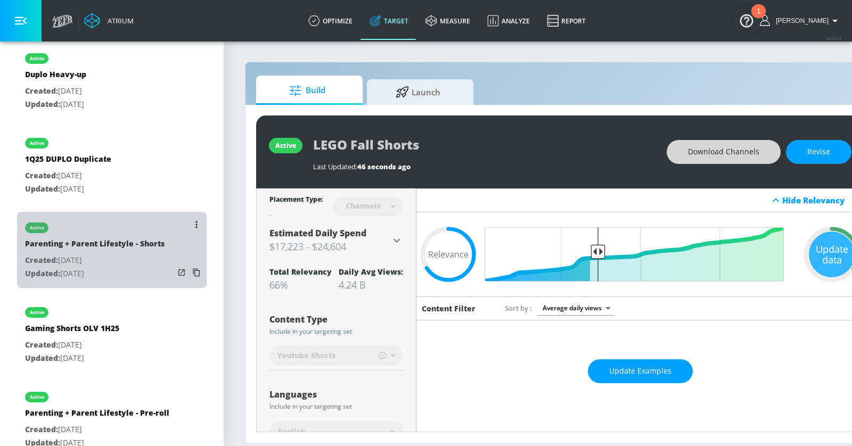
click at [117, 274] on p "Updated: [DATE]" at bounding box center [95, 273] width 140 height 13
type input "Parenting + Parent Lifestyle - Shorts"
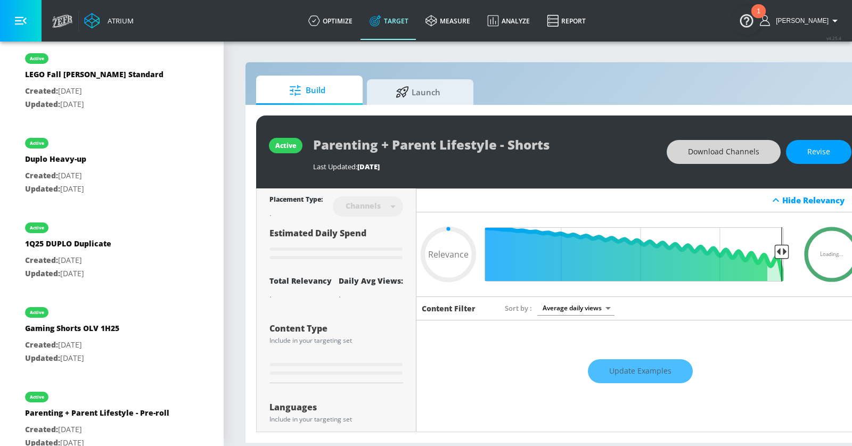
click at [701, 149] on span "Download Channels" at bounding box center [723, 151] width 71 height 13
click at [19, 10] on button "button" at bounding box center [21, 21] width 42 height 42
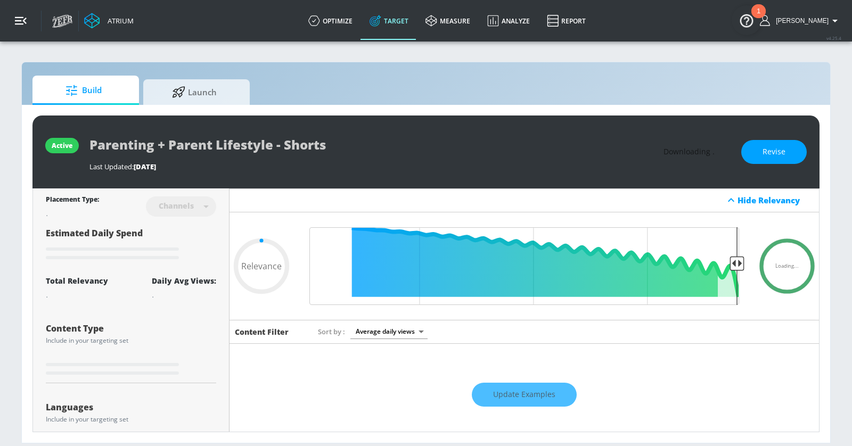
type input "0.58"
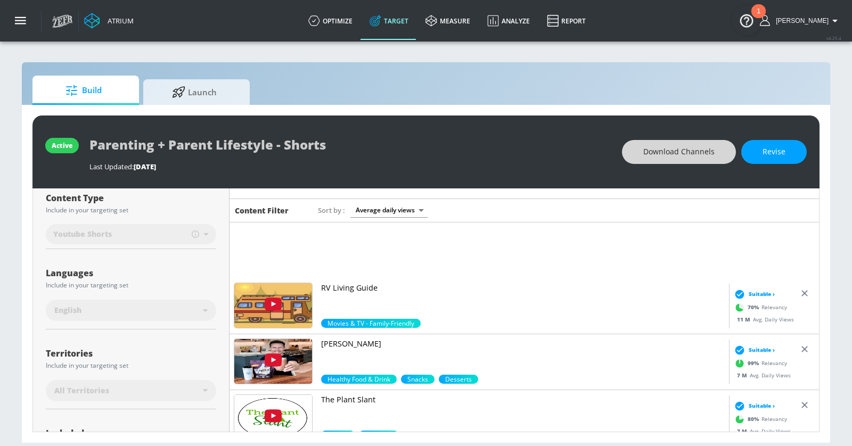
scroll to position [191, 0]
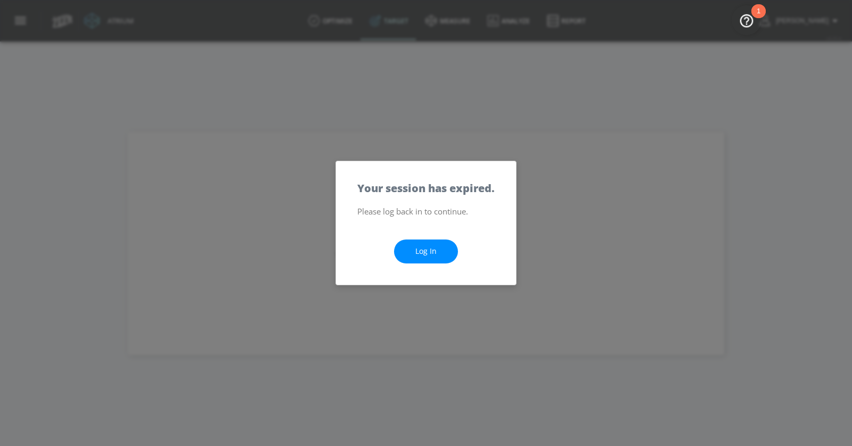
click at [432, 245] on link "Log In" at bounding box center [426, 252] width 64 height 24
